Goal: Information Seeking & Learning: Learn about a topic

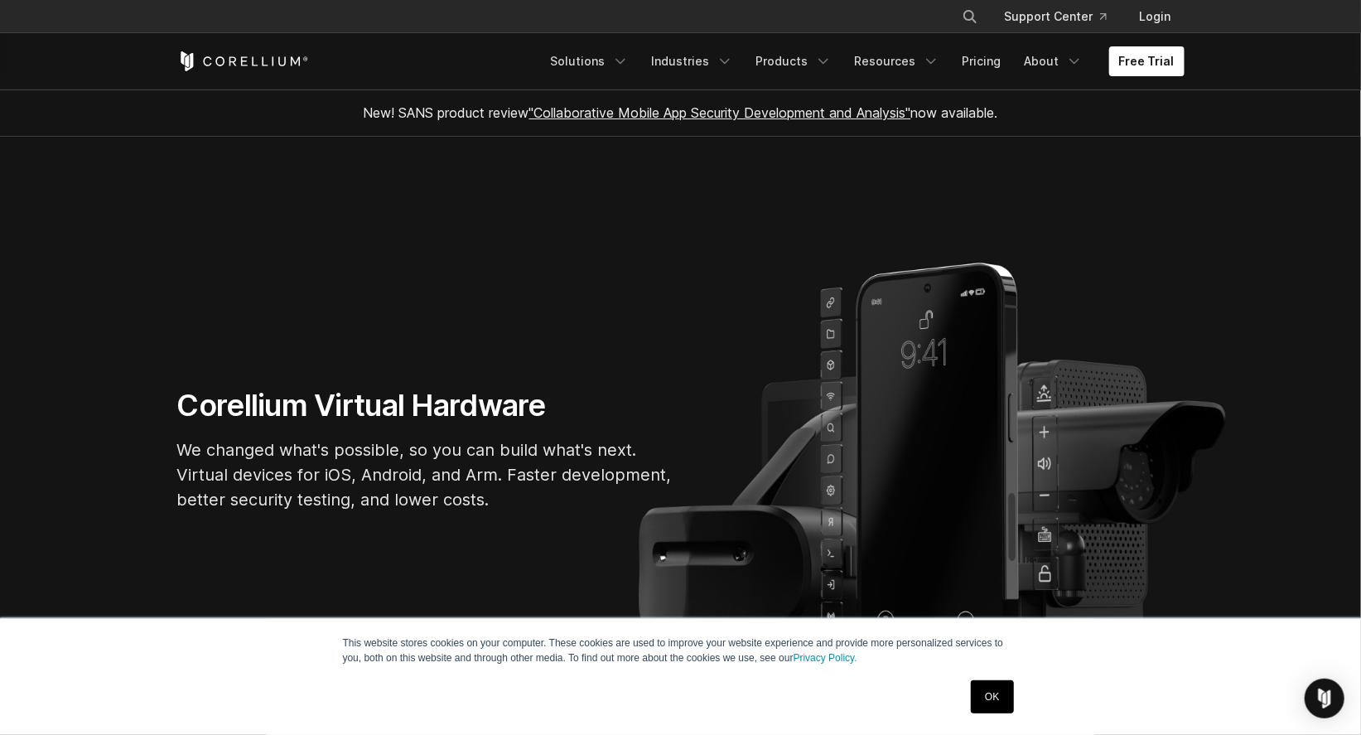
click at [1005, 692] on link "OK" at bounding box center [992, 696] width 42 height 33
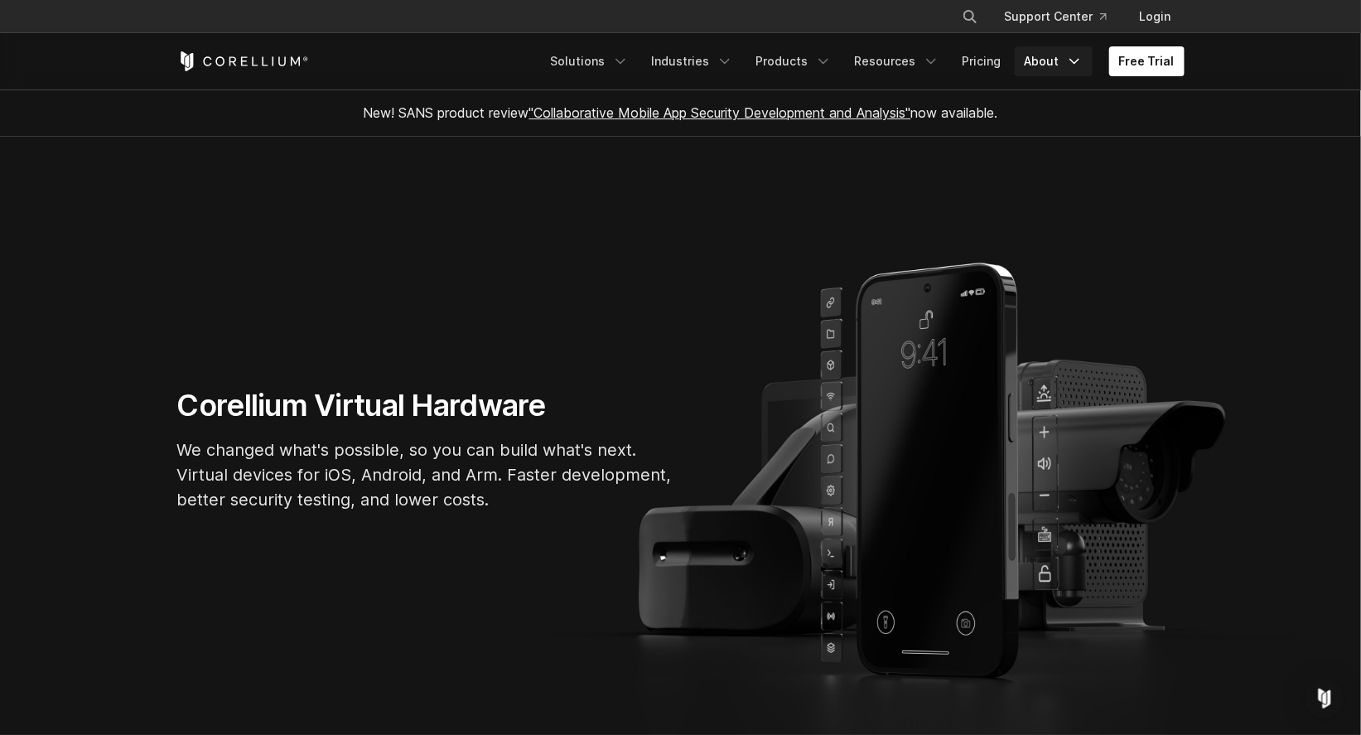
click at [1070, 65] on icon "Navigation Menu" at bounding box center [1074, 61] width 17 height 17
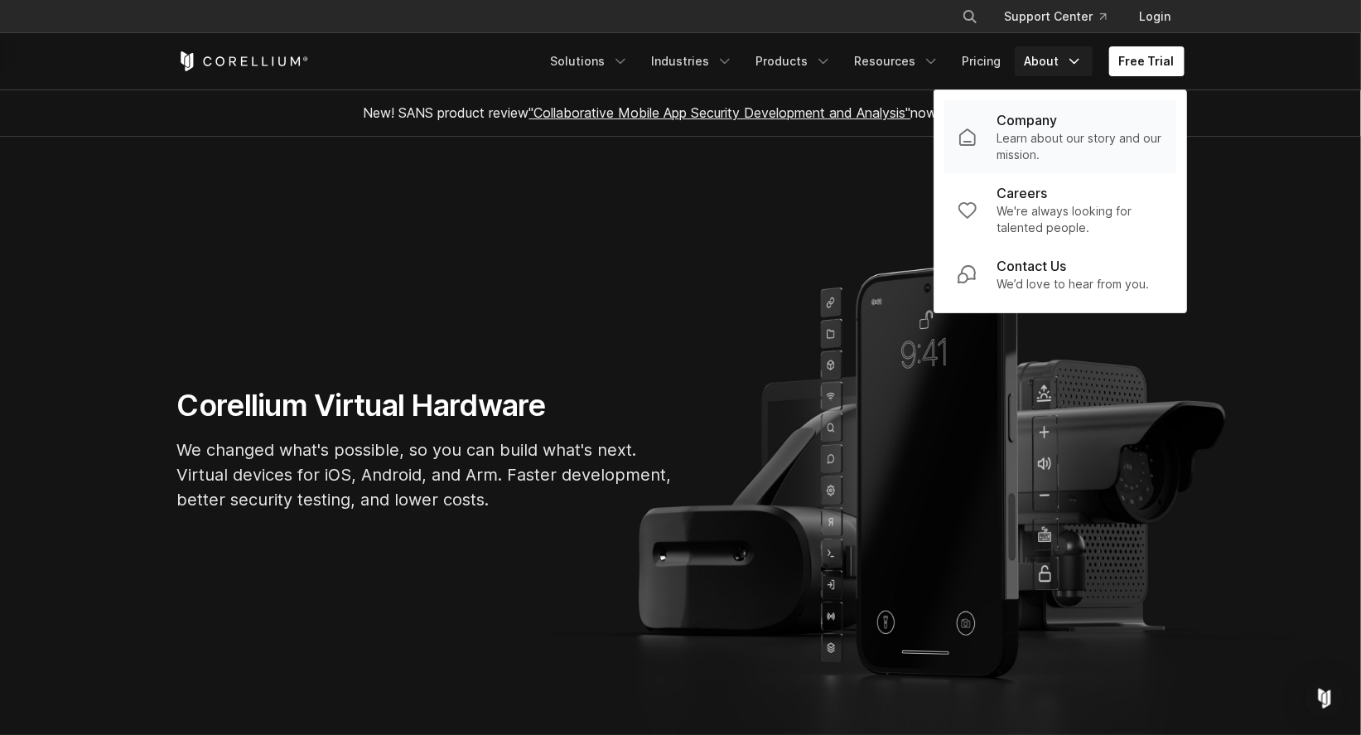
click at [1054, 127] on p "Company" at bounding box center [1027, 120] width 60 height 20
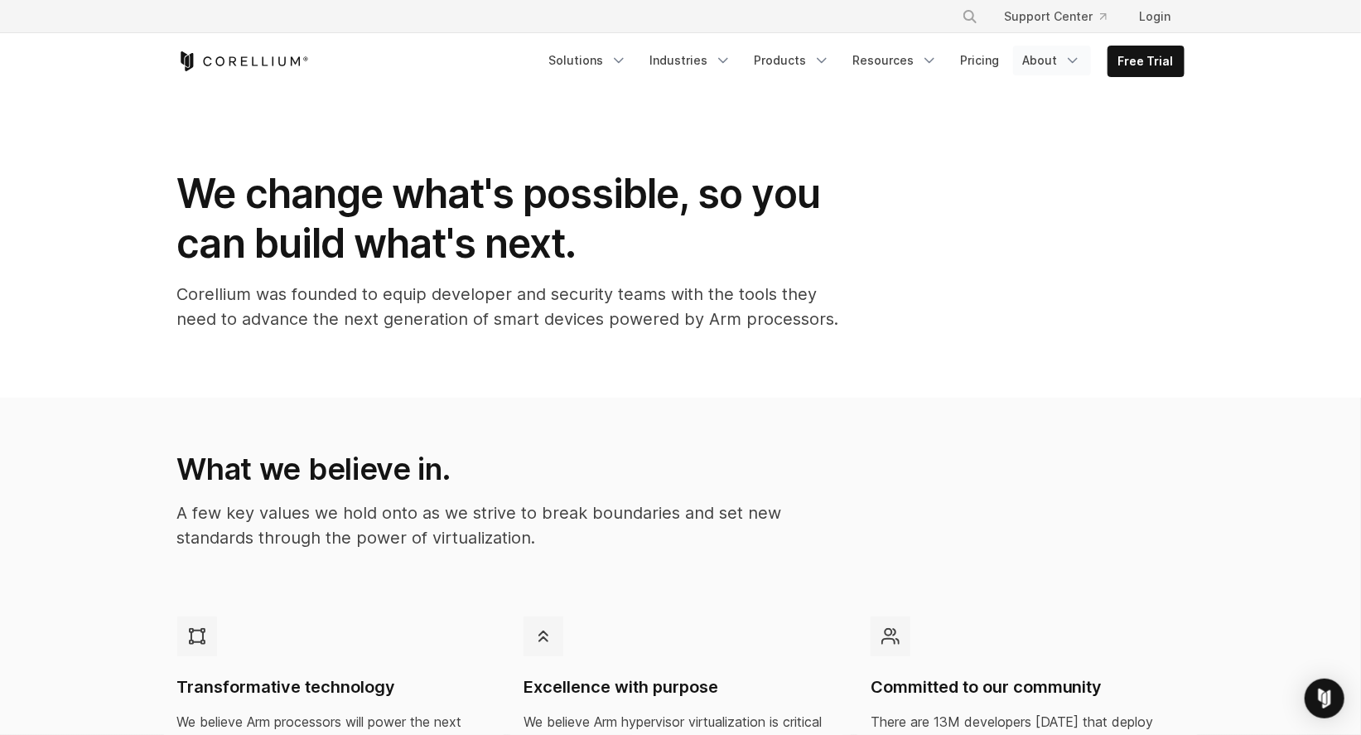
click at [1075, 57] on icon "Navigation Menu" at bounding box center [1072, 60] width 17 height 17
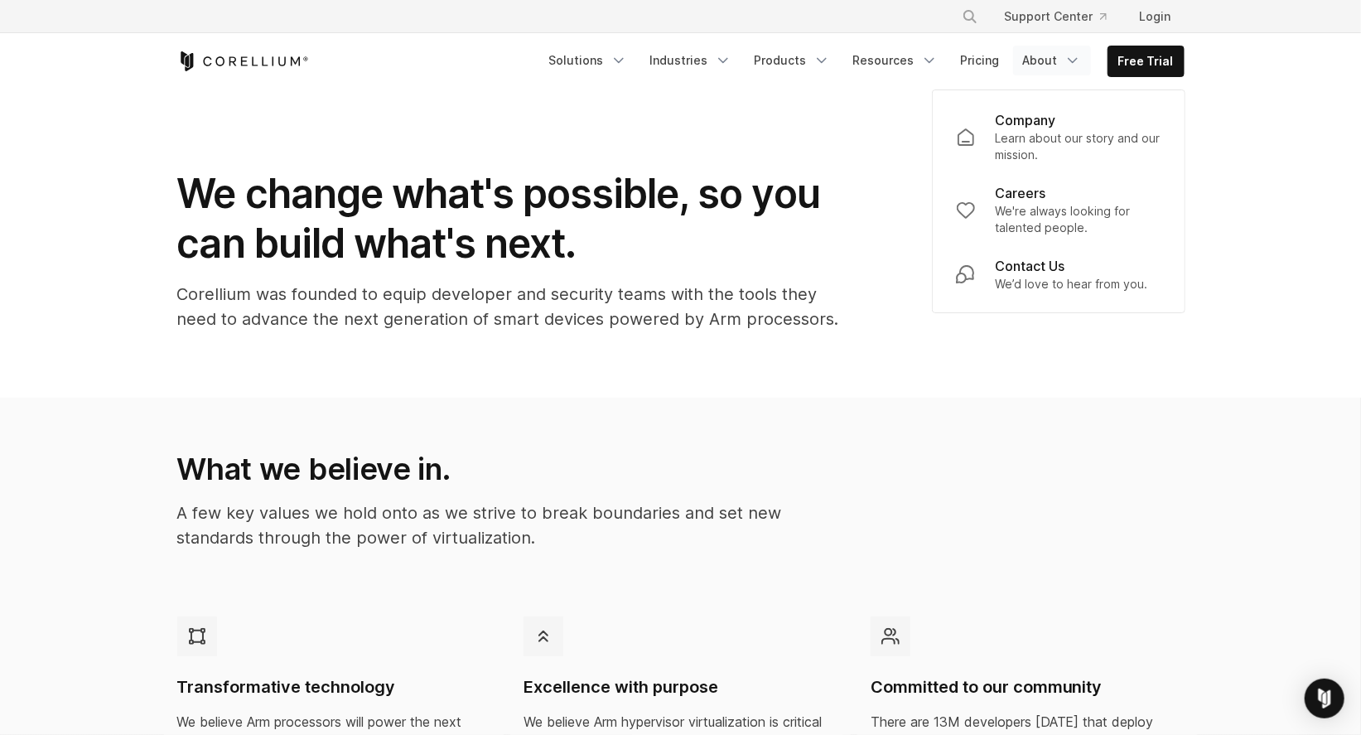
click at [1115, 493] on div "What we believe in. A few key values we hold onto as we strive to break boundar…" at bounding box center [681, 507] width 1040 height 113
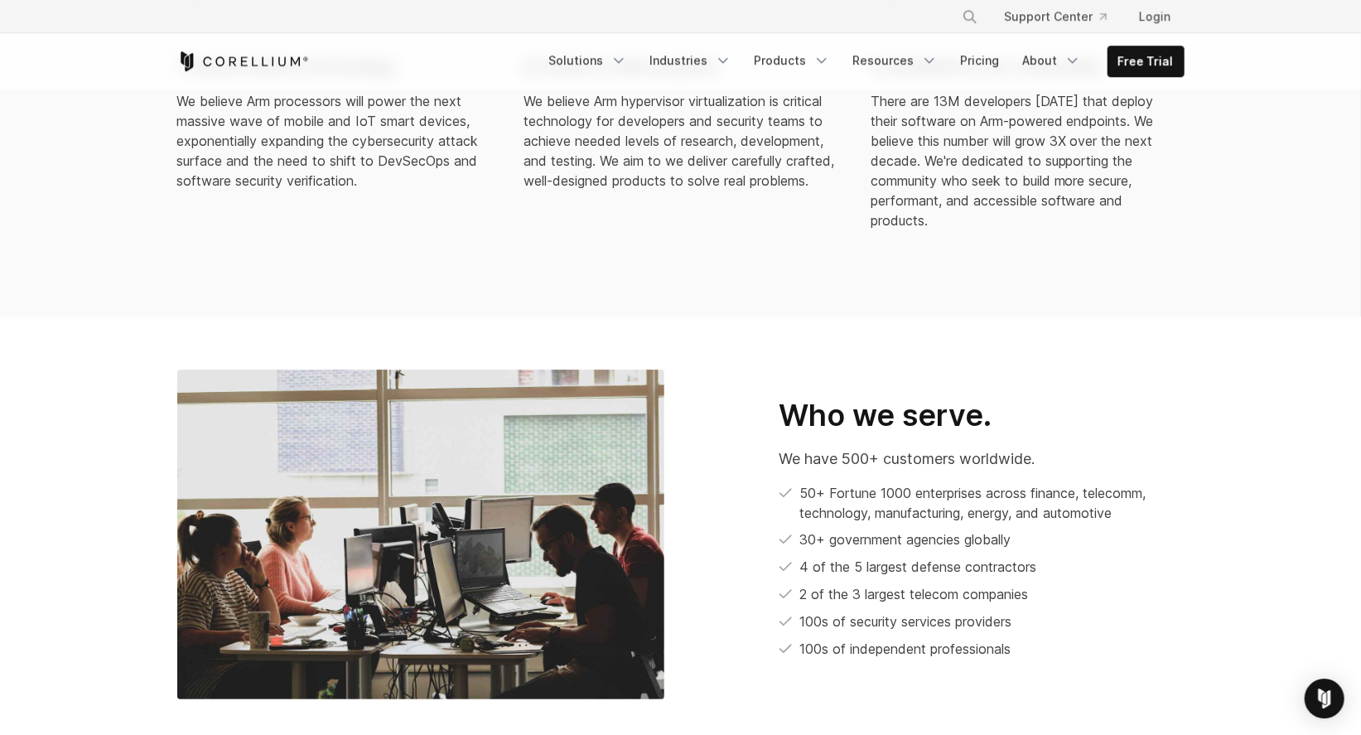
scroll to position [626, 0]
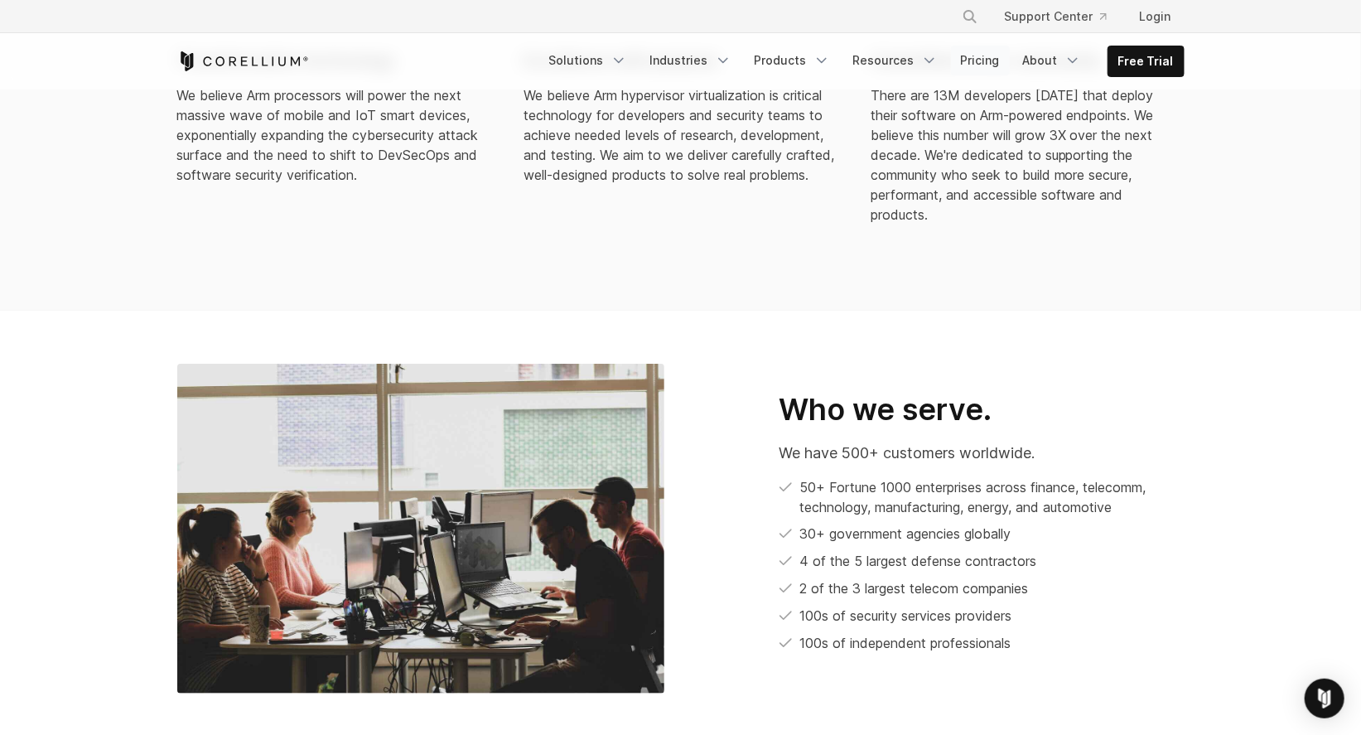
click at [982, 59] on link "Pricing" at bounding box center [980, 61] width 59 height 30
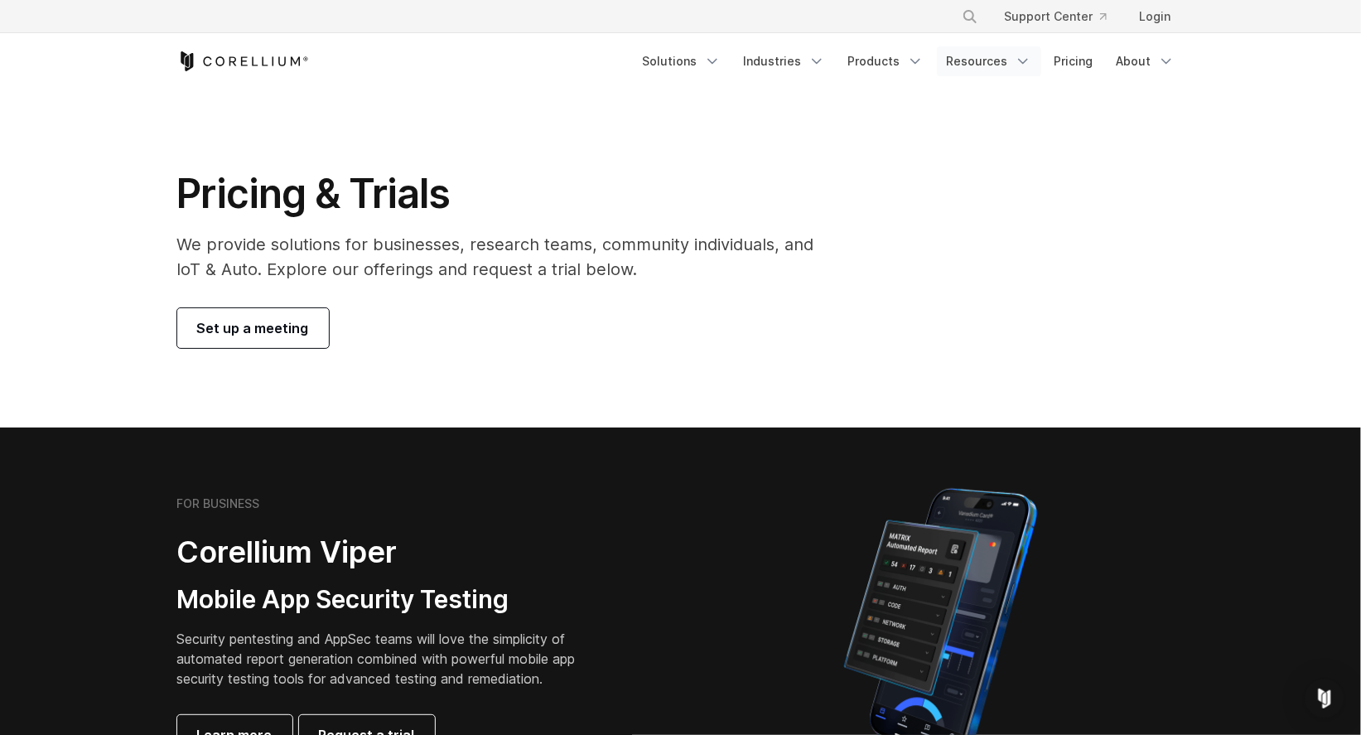
click at [1012, 56] on link "Resources" at bounding box center [989, 61] width 104 height 30
